Goal: Information Seeking & Learning: Learn about a topic

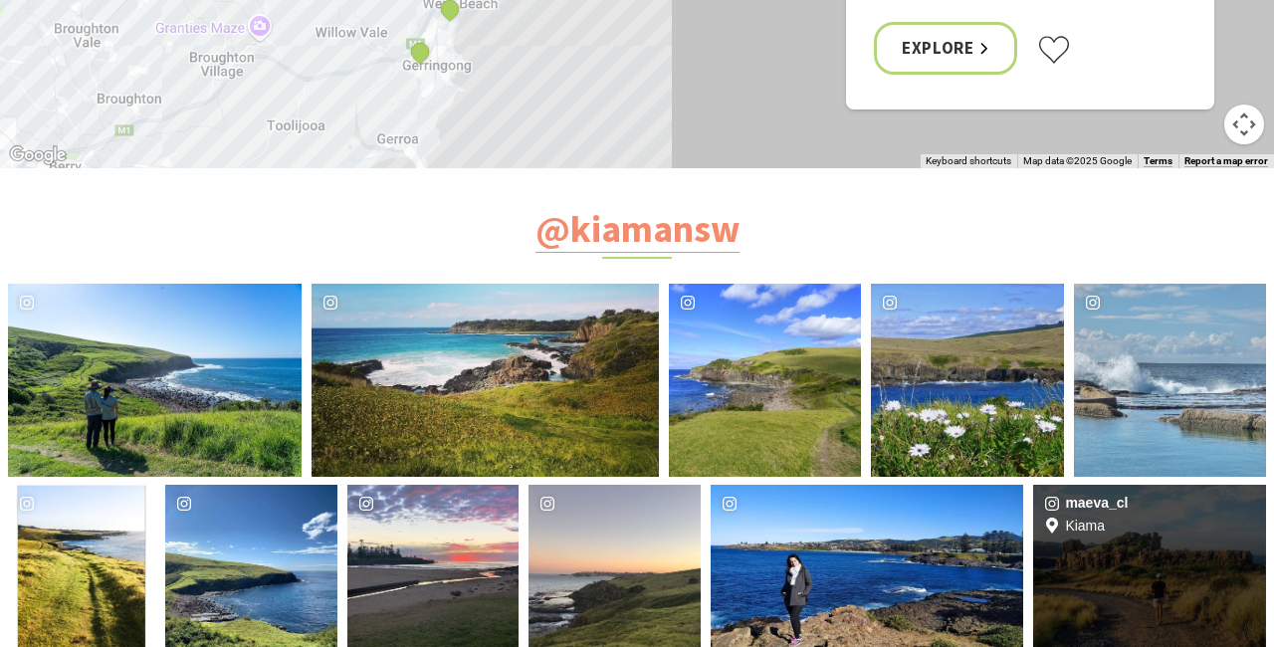
scroll to position [7568, 0]
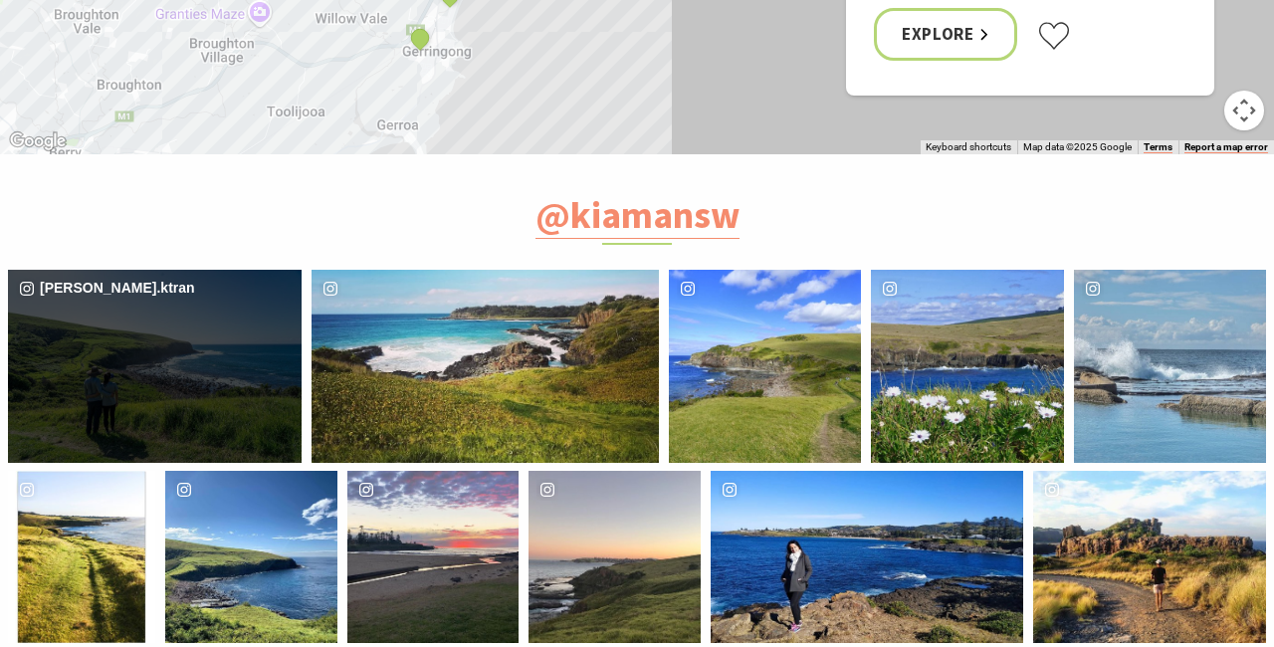
click at [230, 270] on div "[PERSON_NAME].ktran" at bounding box center [155, 366] width 294 height 192
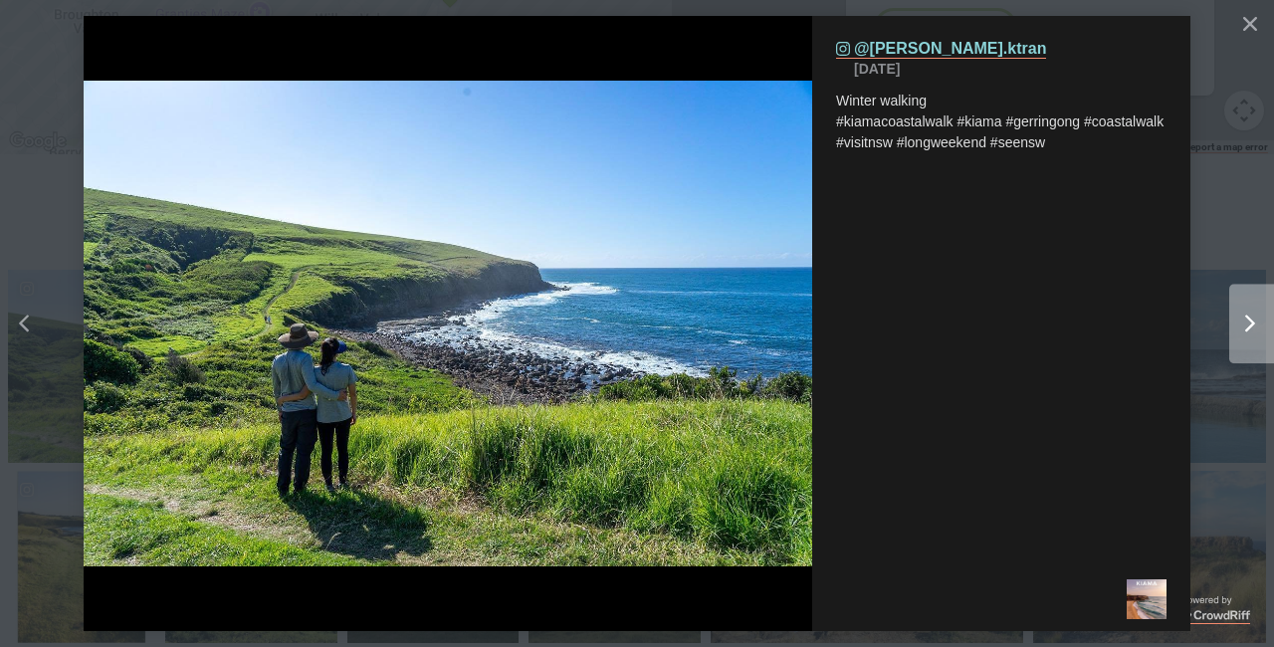
click at [1249, 323] on icon "Right" at bounding box center [1250, 324] width 10 height 18
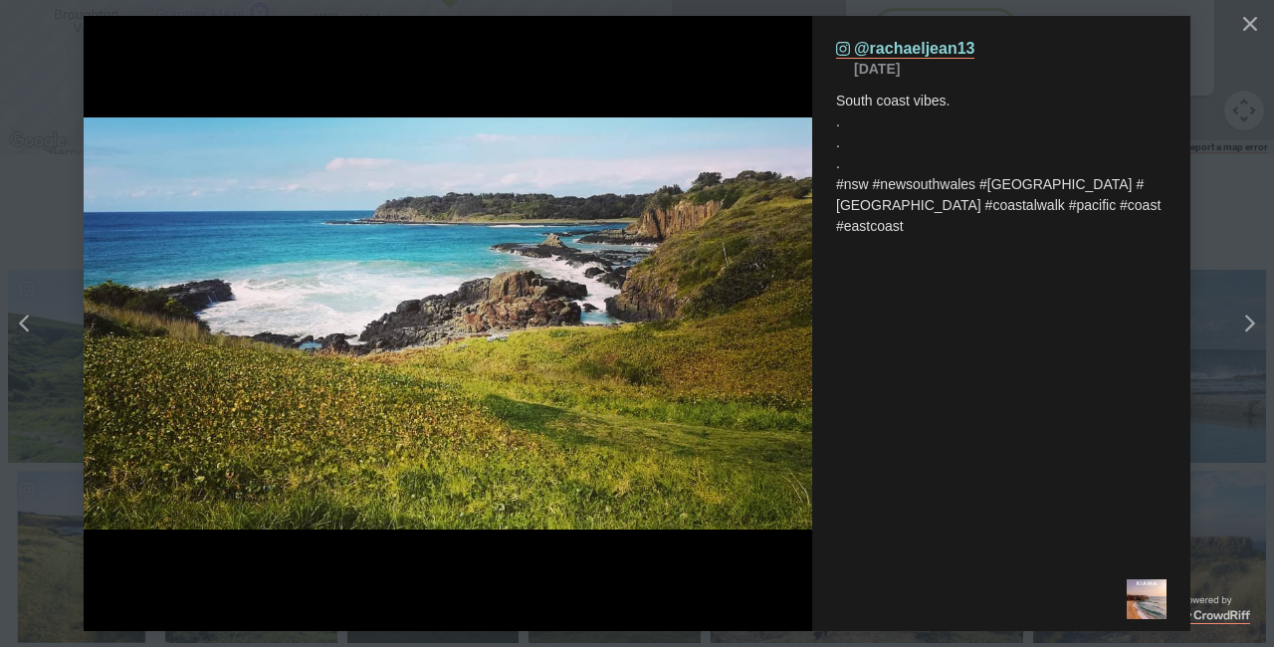
click at [1249, 323] on icon "Right" at bounding box center [1250, 324] width 10 height 18
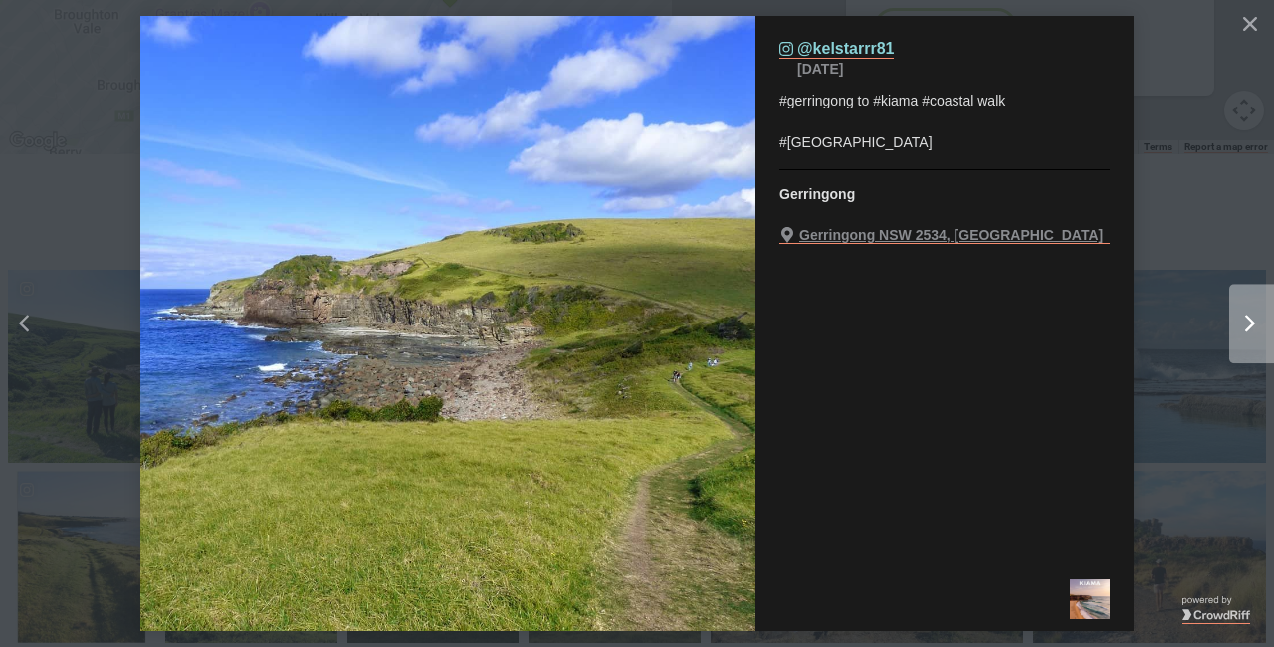
click at [1243, 328] on div "Right" at bounding box center [1243, 324] width 25 height 18
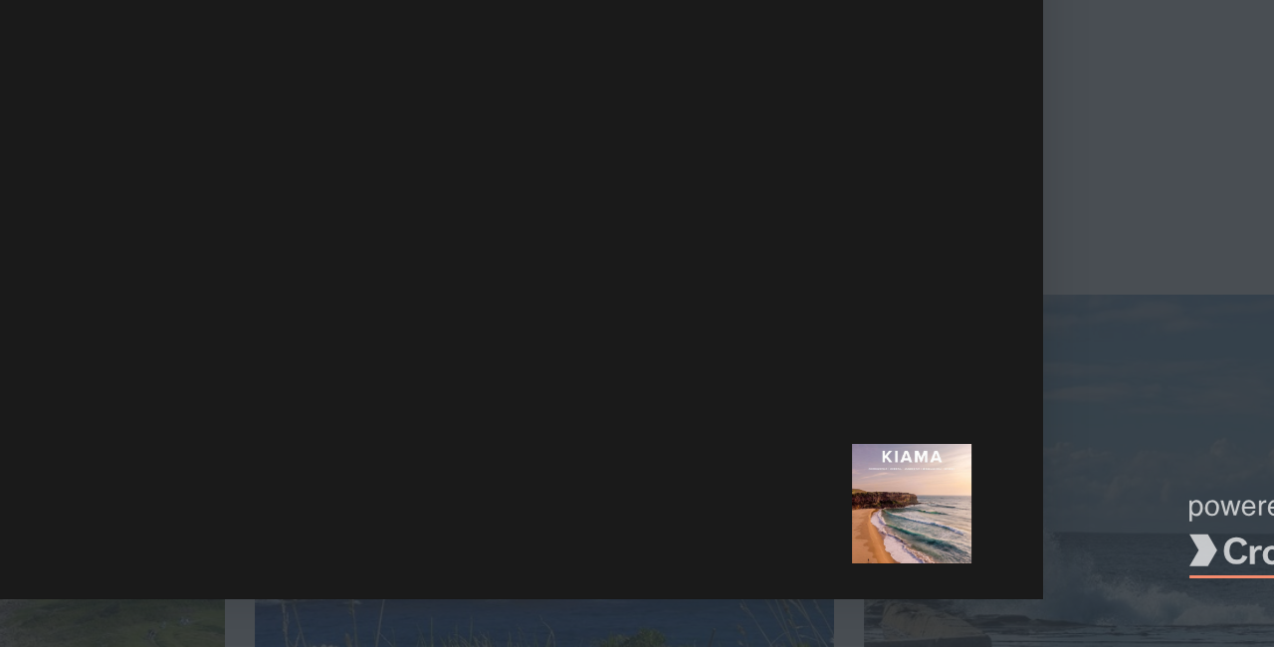
scroll to position [7567, 0]
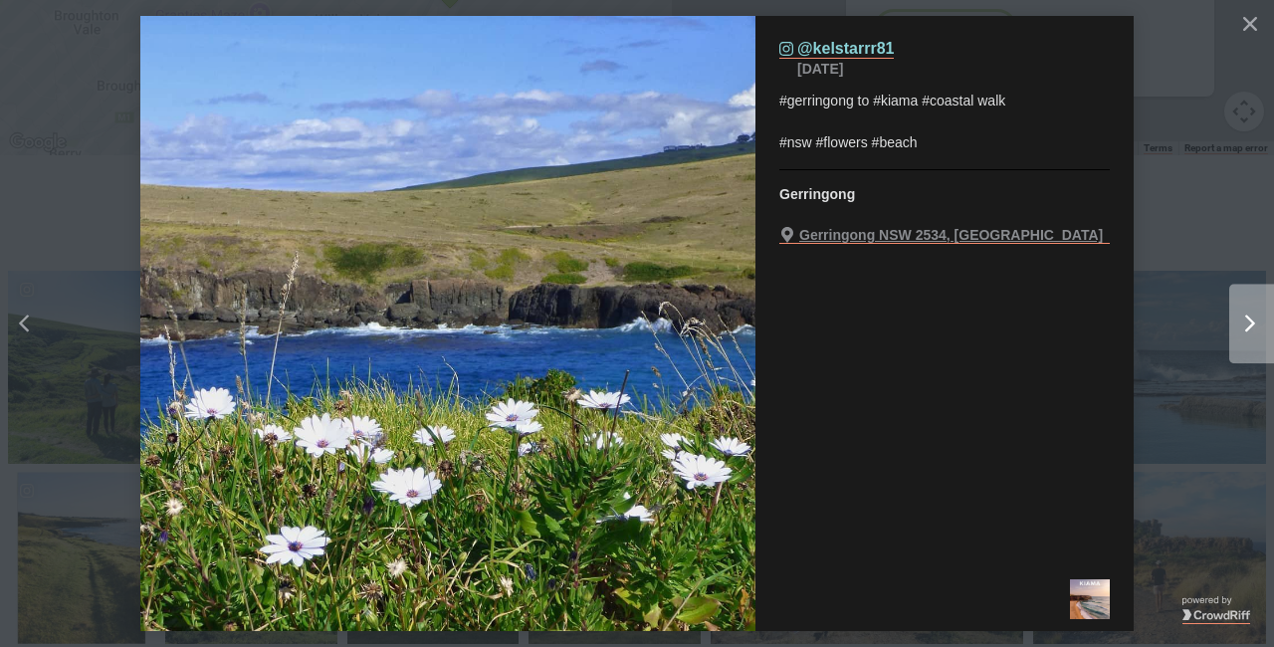
click at [1249, 322] on icon "Right" at bounding box center [1250, 324] width 10 height 18
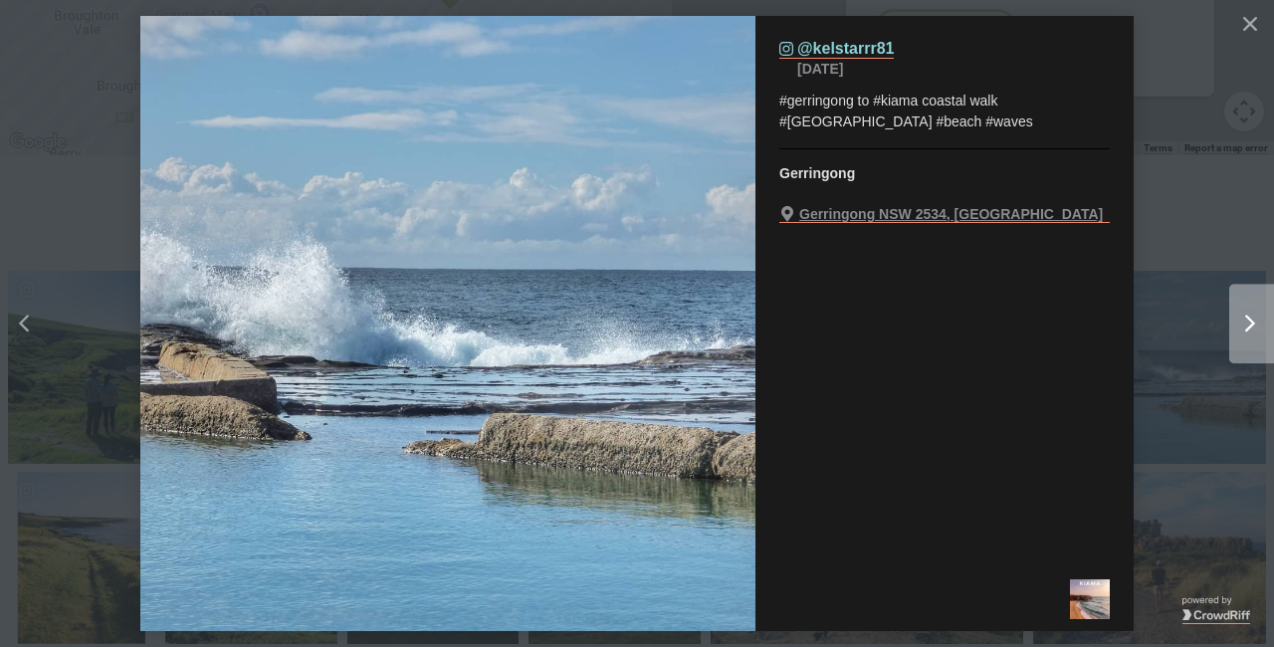
click at [1249, 322] on icon "Right" at bounding box center [1250, 324] width 10 height 18
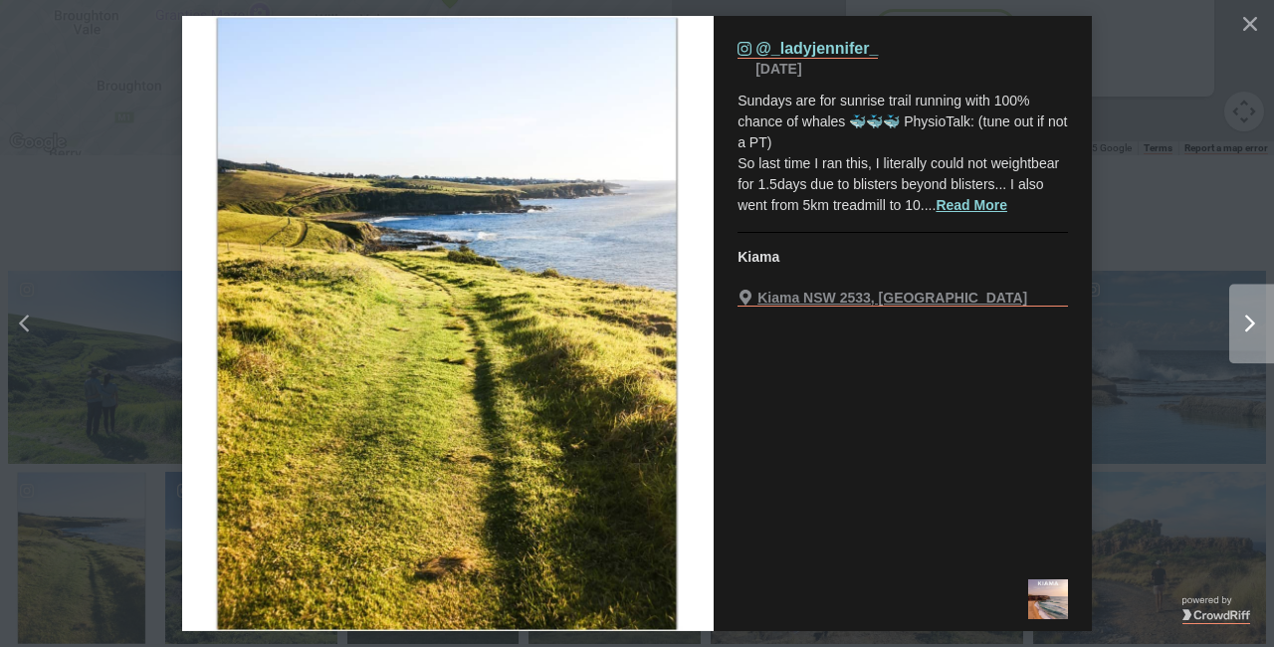
click at [1249, 321] on icon "Right" at bounding box center [1250, 324] width 10 height 18
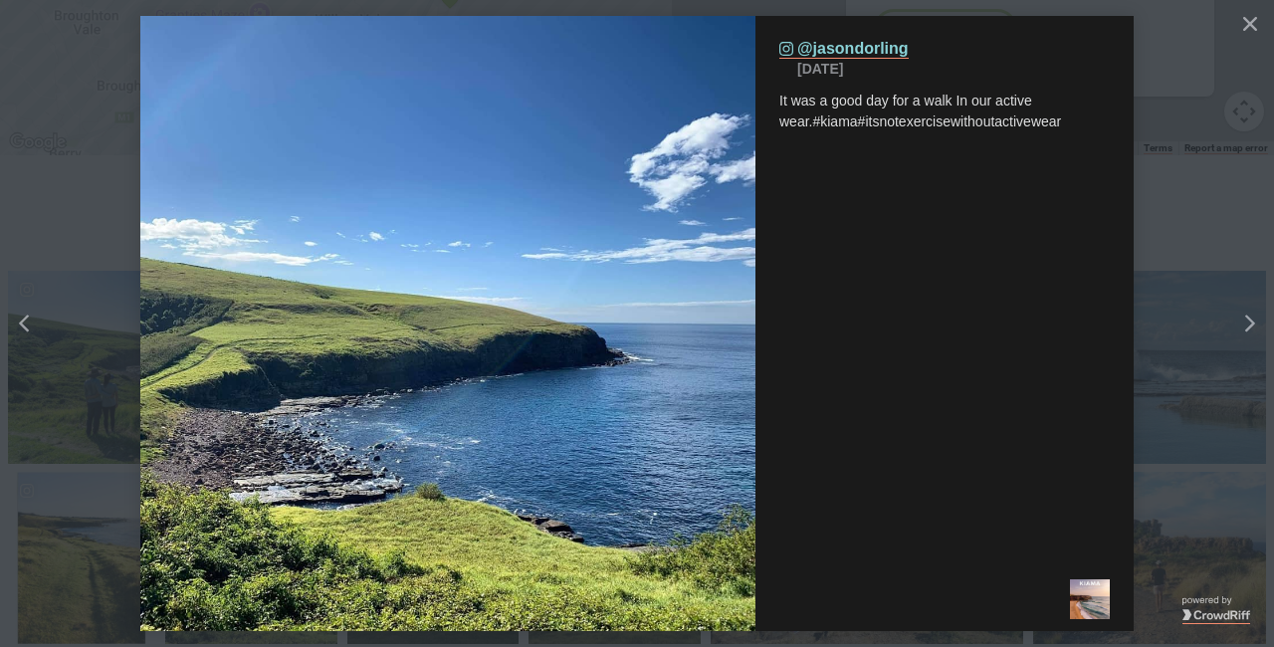
click at [1249, 321] on icon "Right" at bounding box center [1250, 324] width 10 height 18
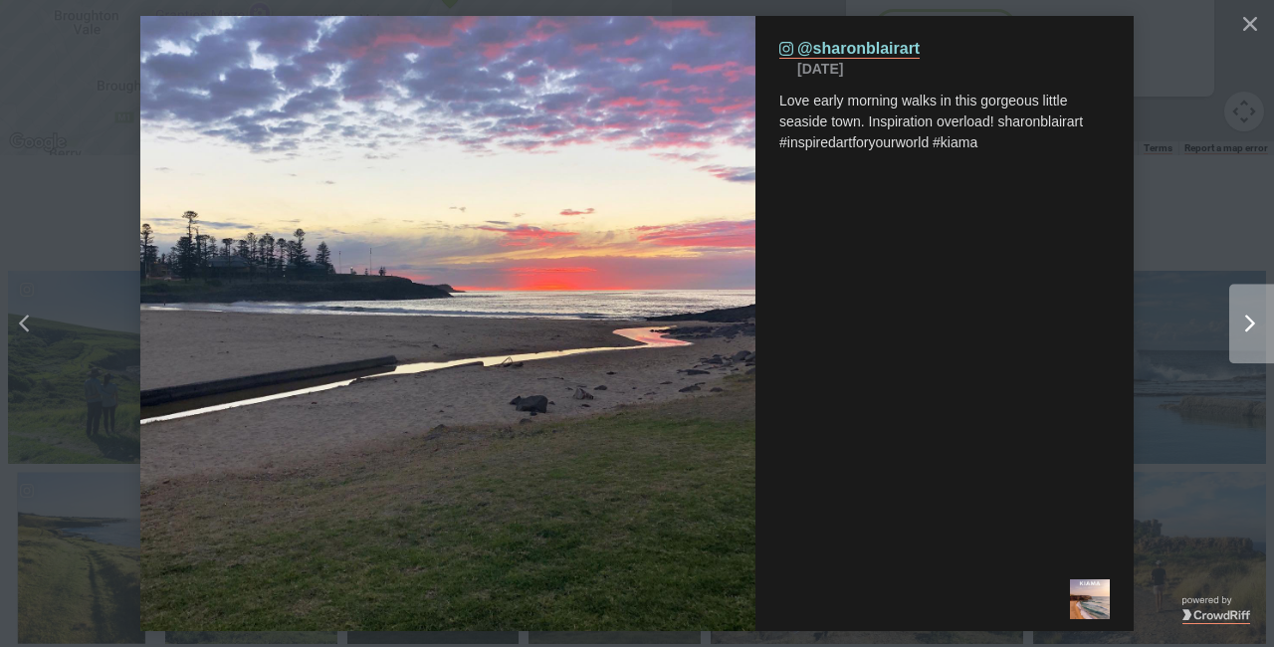
click at [1249, 322] on icon "Right" at bounding box center [1250, 324] width 10 height 18
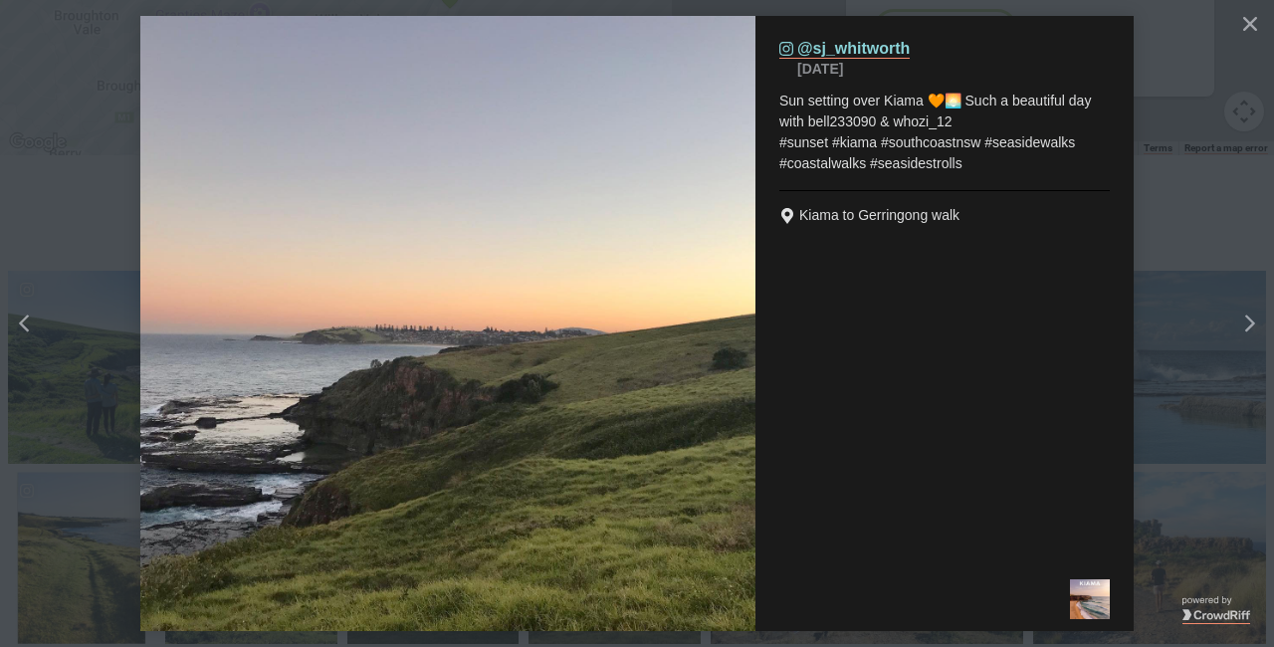
click at [1249, 322] on icon "Right" at bounding box center [1250, 324] width 10 height 18
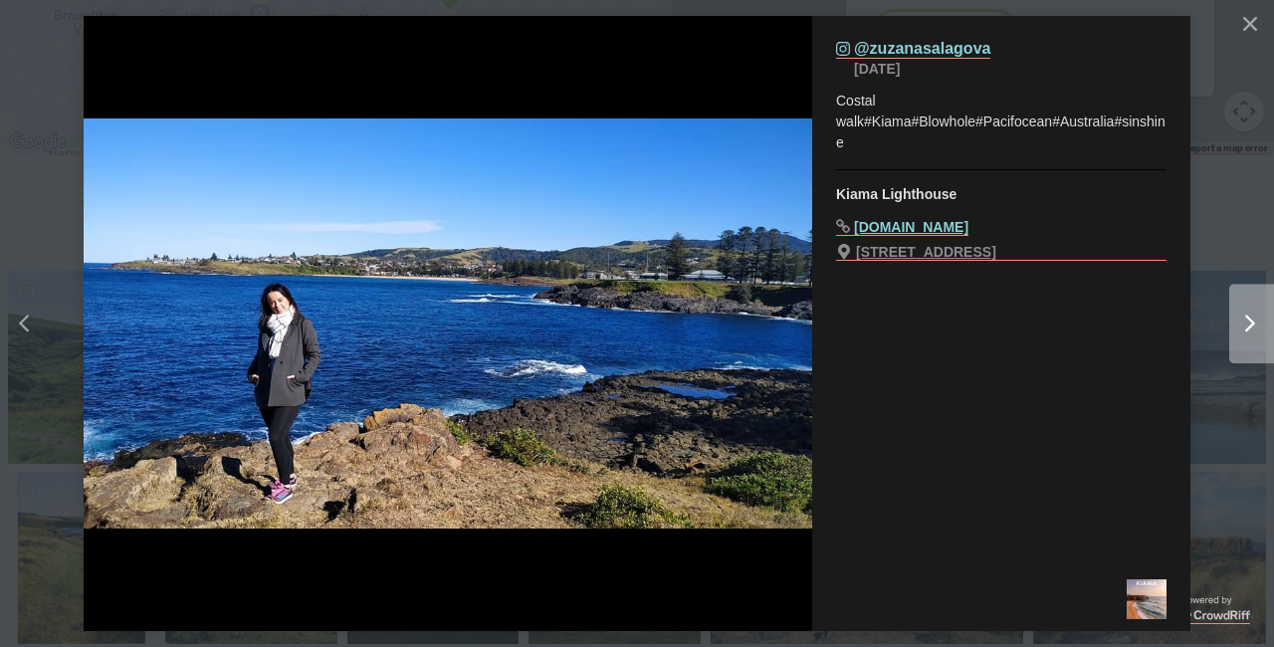
click at [1253, 330] on icon "Right" at bounding box center [1250, 324] width 10 height 18
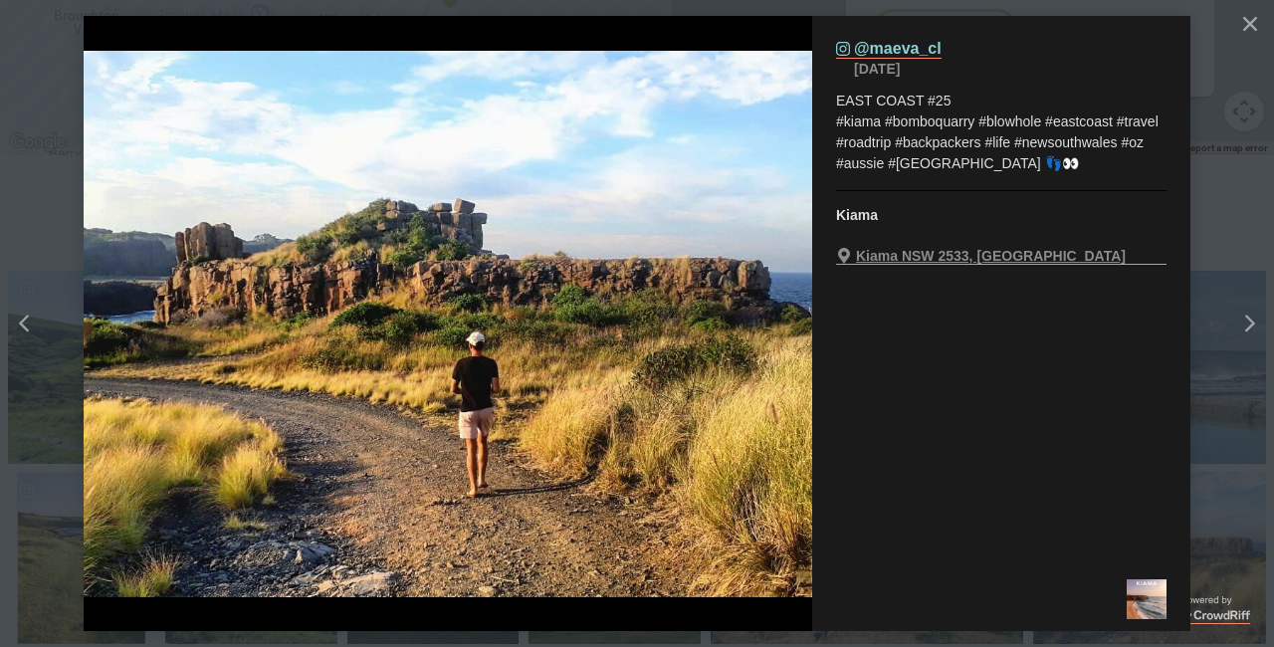
click at [1253, 330] on icon "Right" at bounding box center [1250, 324] width 10 height 18
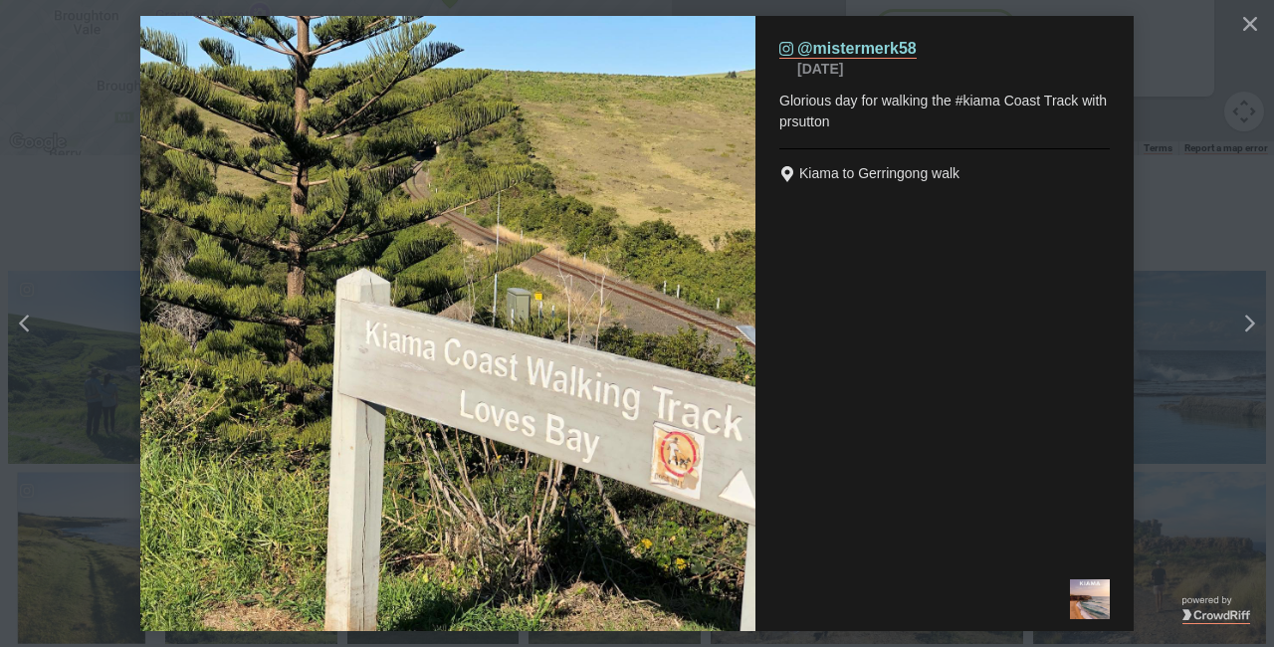
click at [1253, 330] on icon "Right" at bounding box center [1250, 324] width 10 height 18
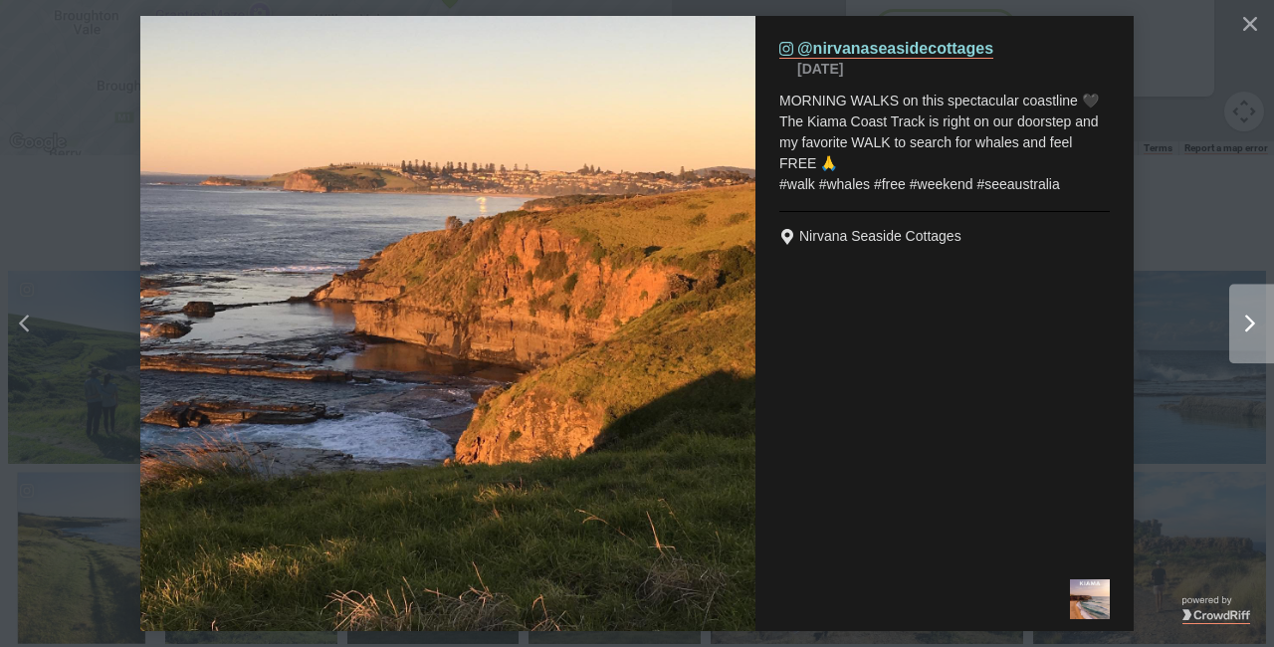
click at [1253, 331] on icon "Right" at bounding box center [1250, 324] width 10 height 18
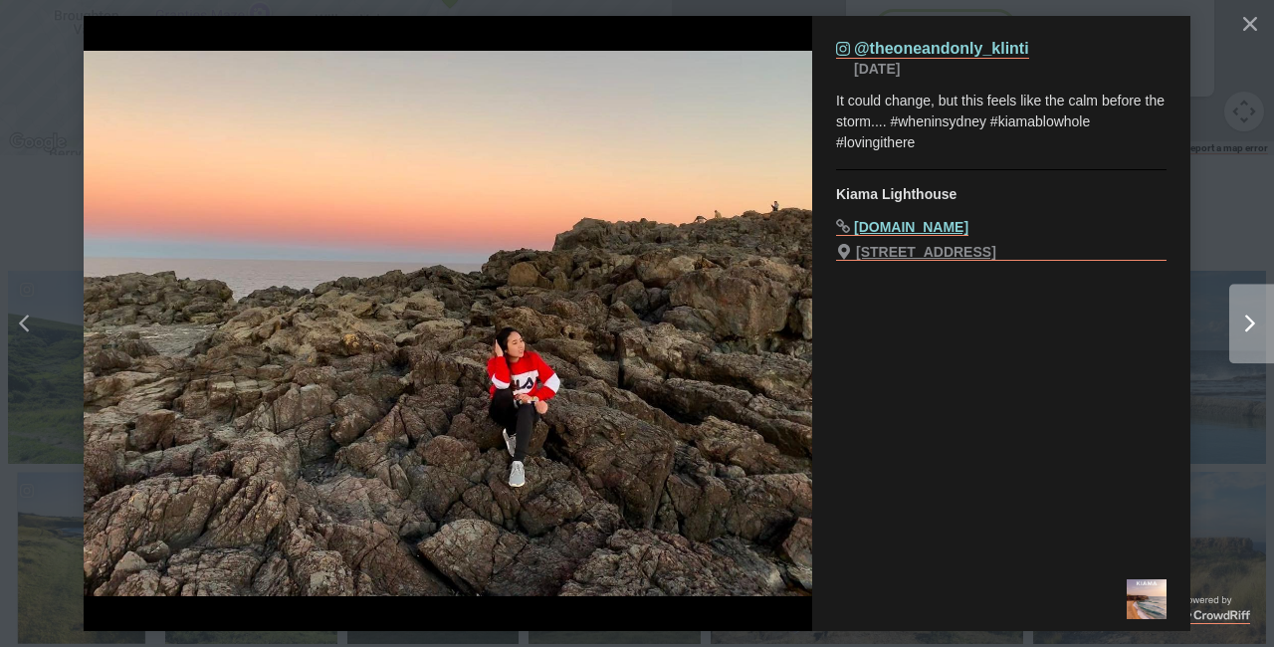
click at [1240, 330] on div "Right" at bounding box center [1243, 324] width 25 height 18
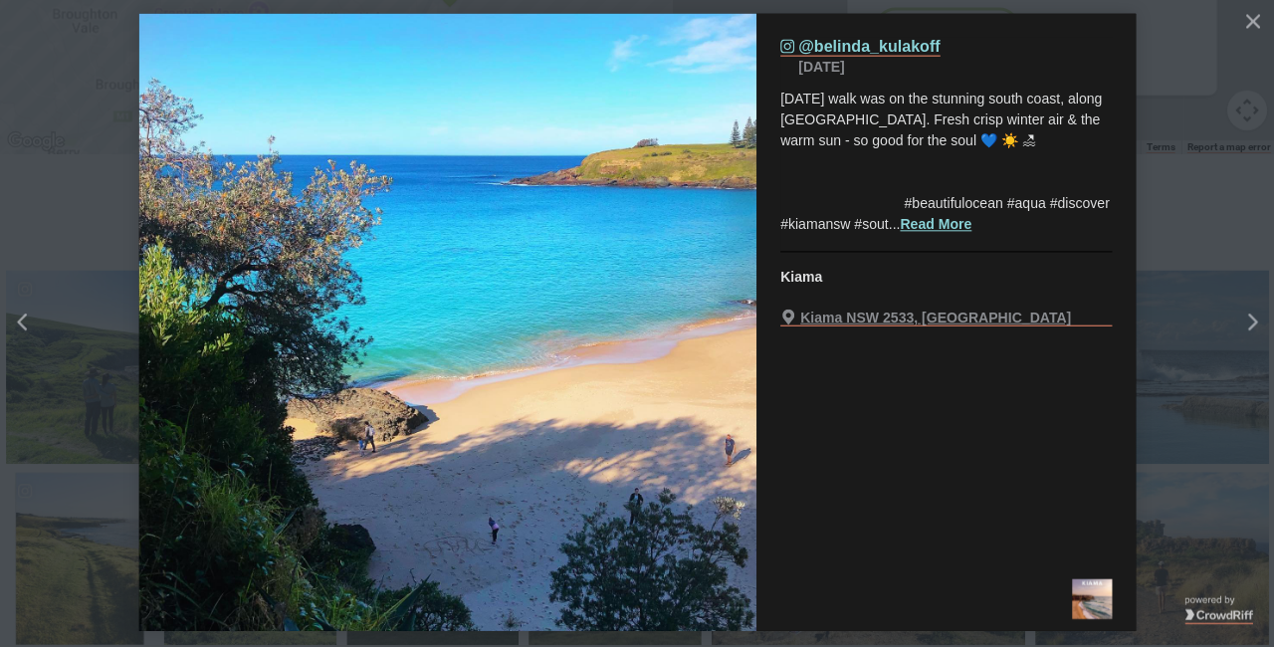
scroll to position [7567, 0]
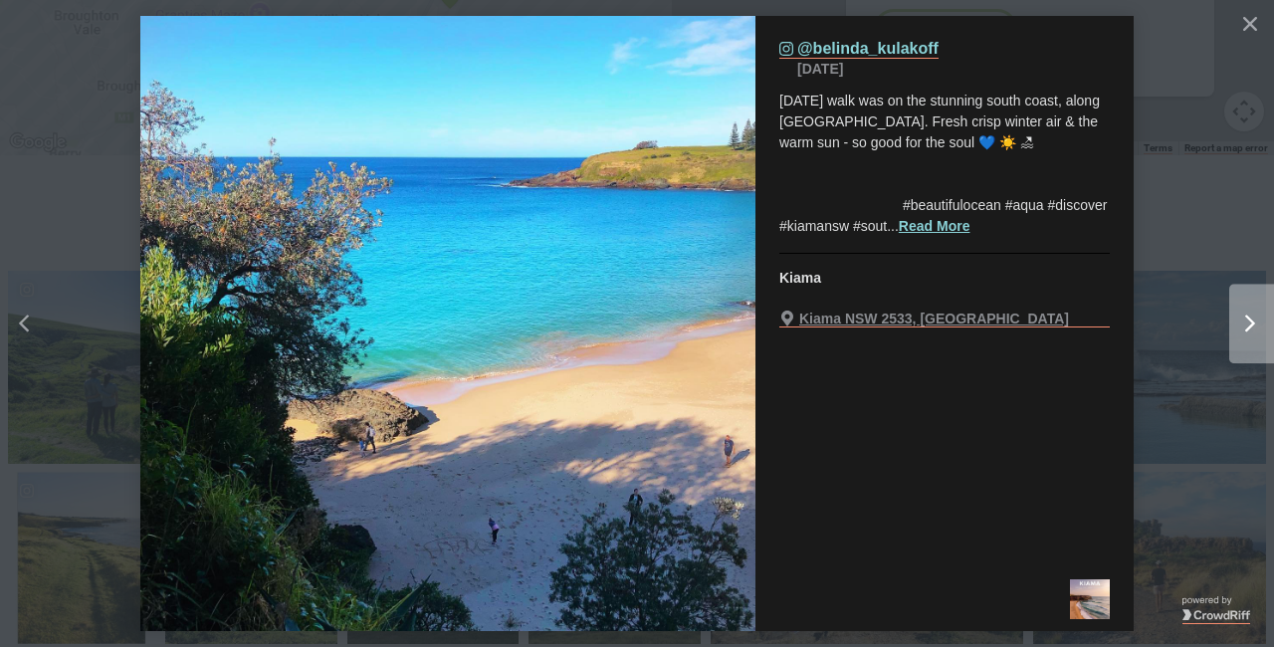
click at [1250, 327] on icon "chevron right icon" at bounding box center [1250, 324] width 10 height 18
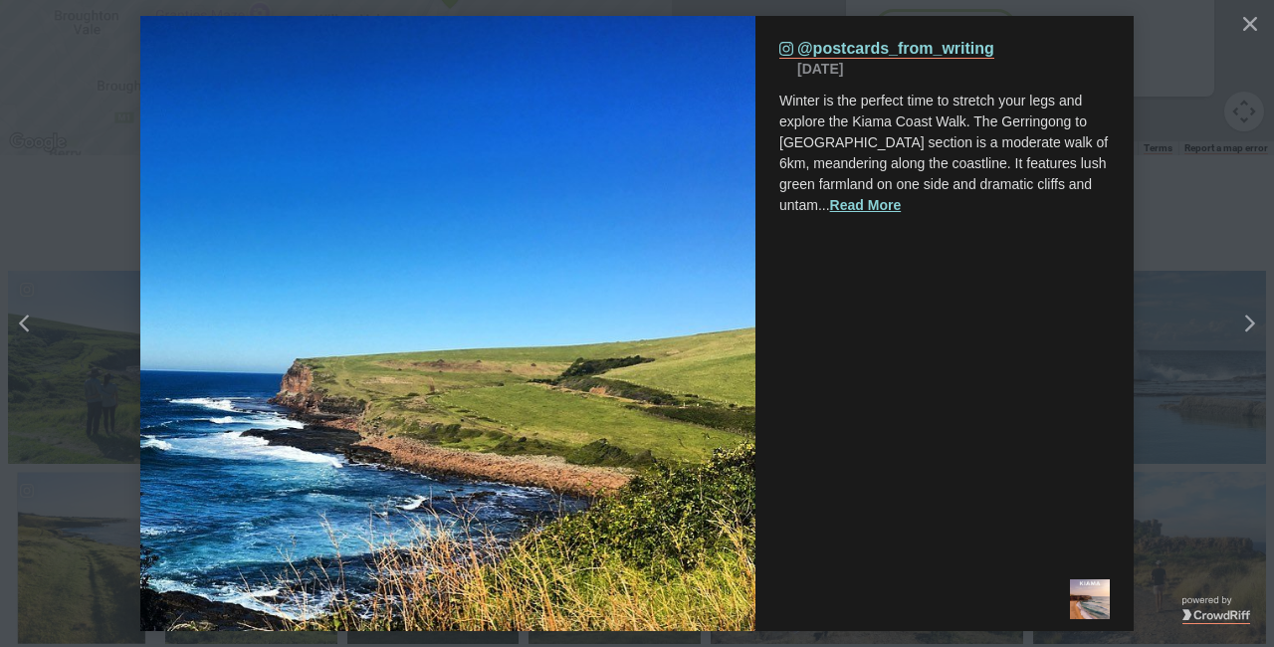
click at [1250, 327] on icon "chevron right icon" at bounding box center [1250, 324] width 10 height 18
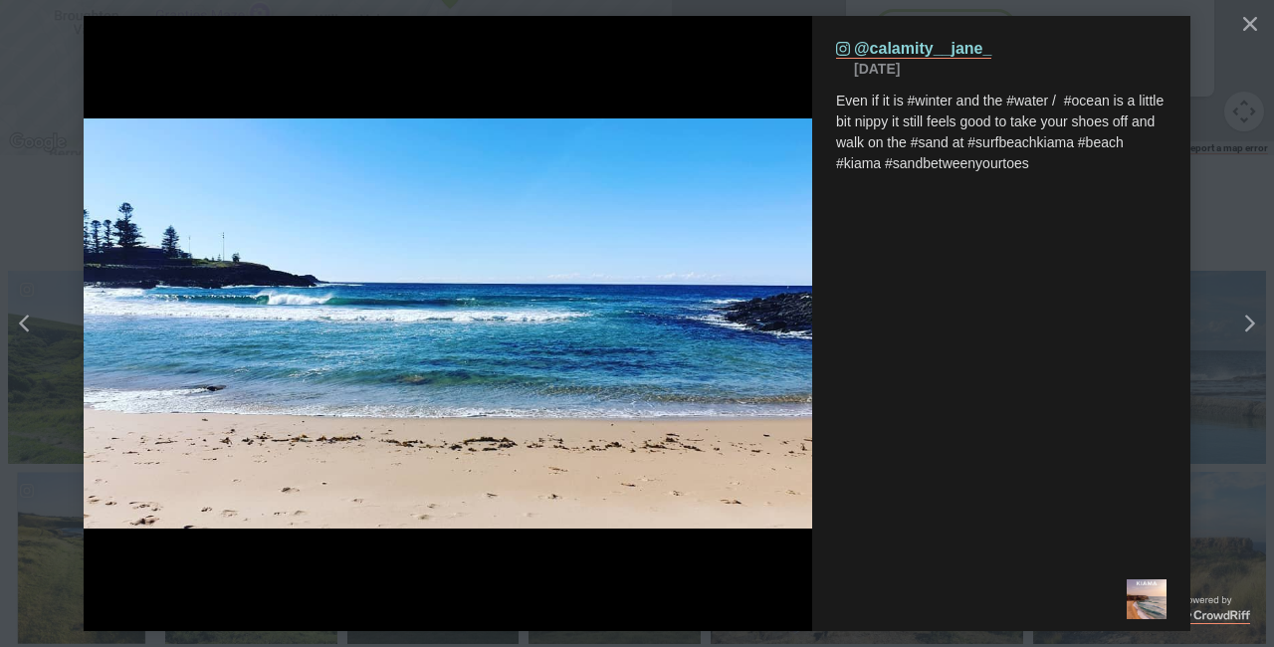
click at [1250, 327] on icon "chevron right icon" at bounding box center [1250, 324] width 10 height 18
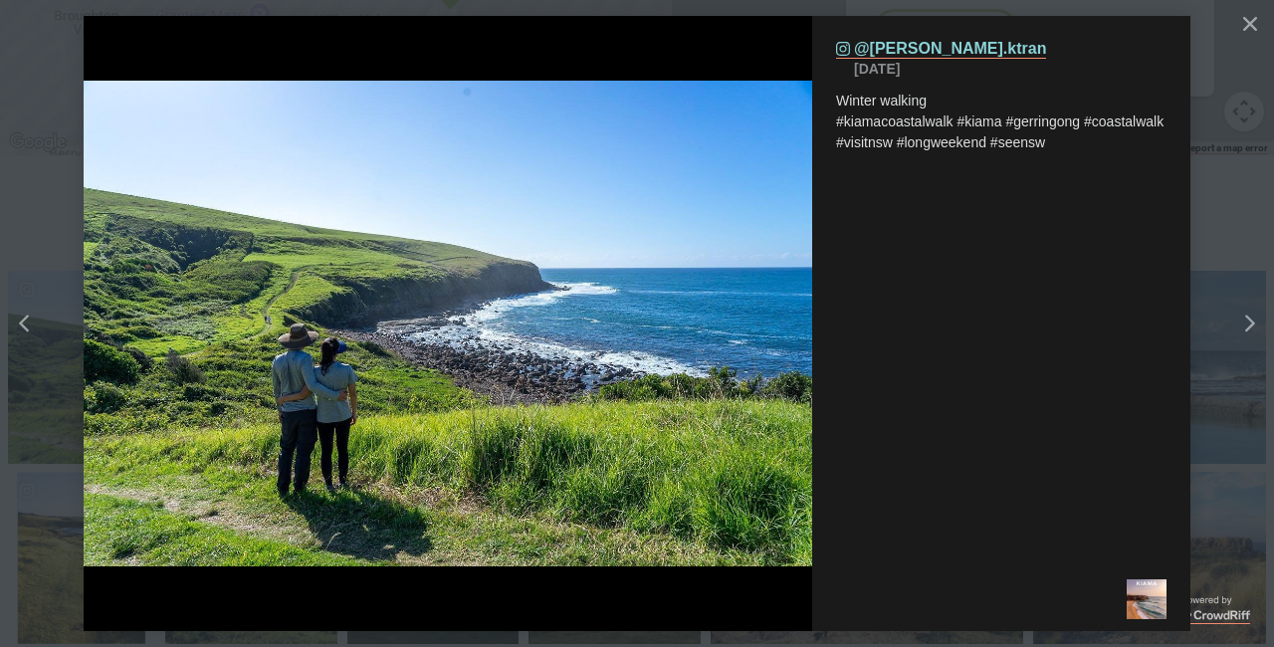
click at [1250, 327] on icon "chevron right icon" at bounding box center [1250, 324] width 10 height 18
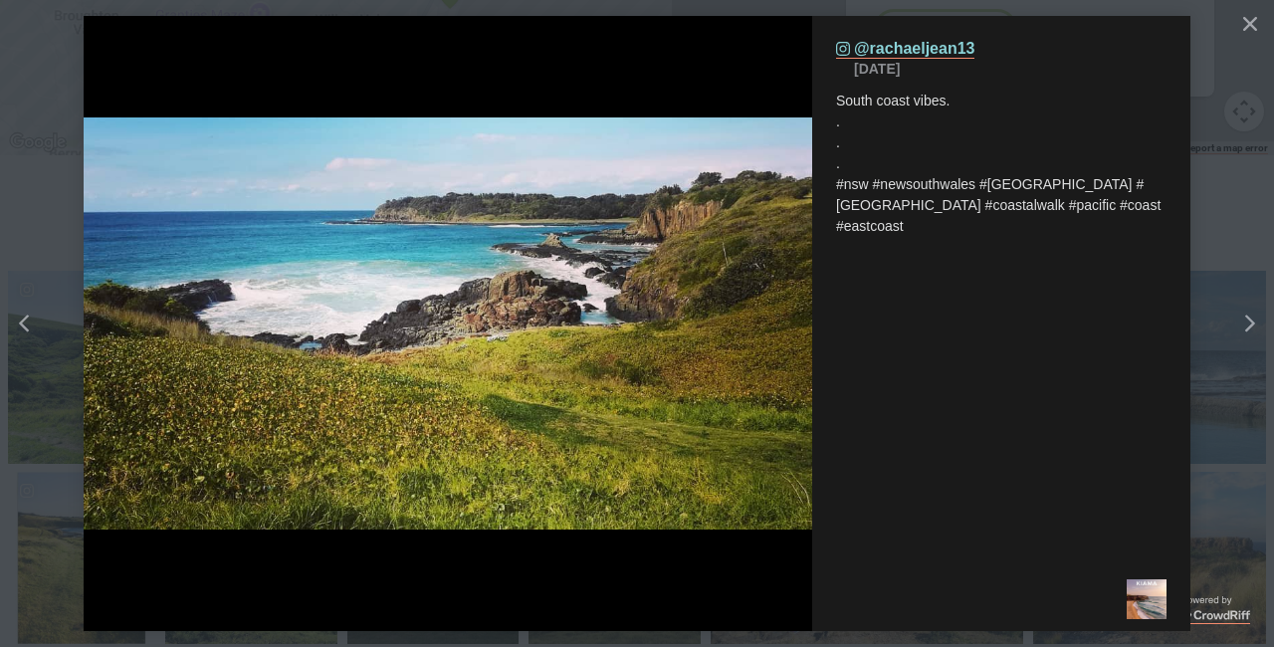
click at [1250, 327] on icon "chevron right icon" at bounding box center [1250, 324] width 10 height 18
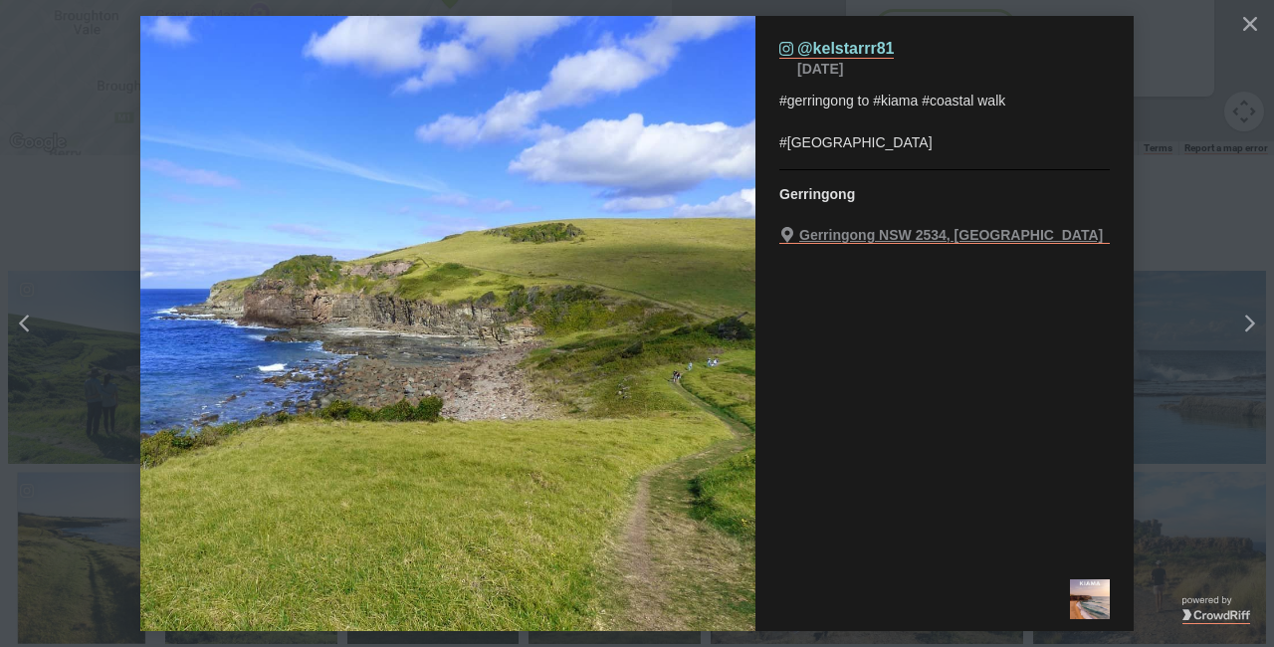
click at [1250, 327] on icon "chevron right icon" at bounding box center [1250, 324] width 10 height 18
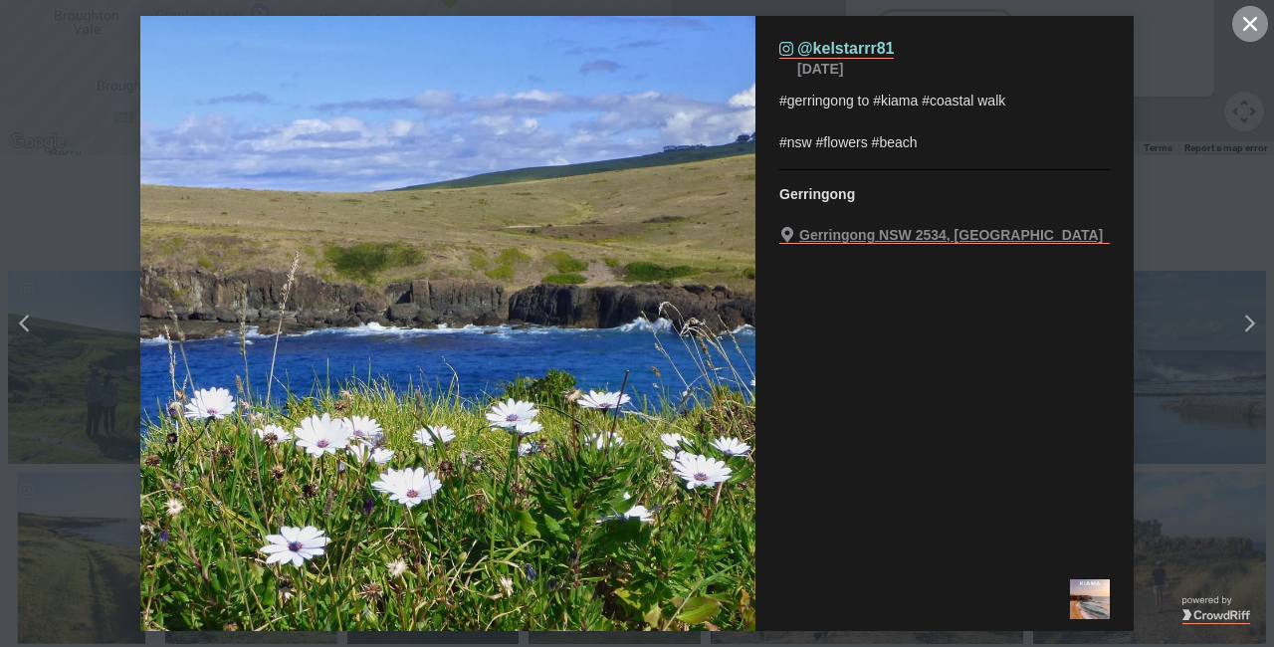
click at [1253, 27] on icon "close icon" at bounding box center [1250, 24] width 14 height 14
